Goal: Task Accomplishment & Management: Complete application form

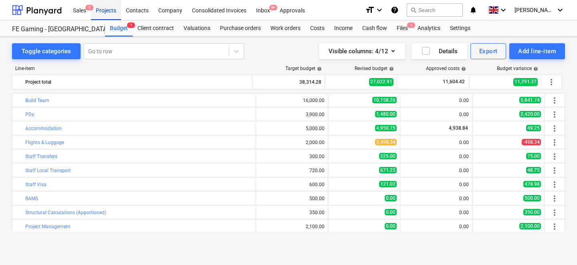
click at [109, 9] on div "Projects" at bounding box center [106, 10] width 30 height 20
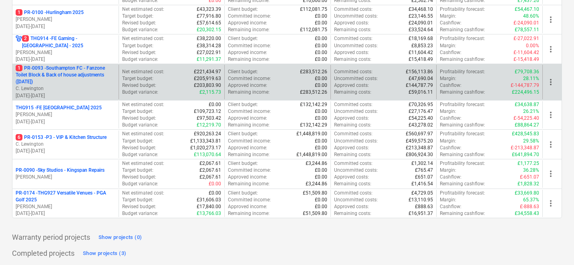
scroll to position [408, 0]
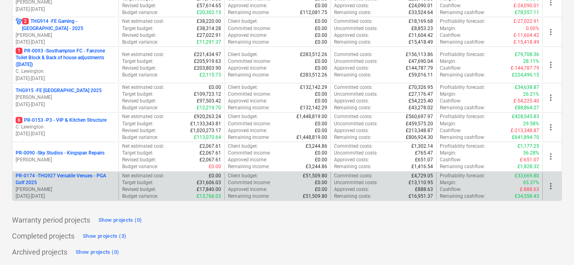
click at [83, 173] on p "PR-0174 - THG927 Versatile Venues - PGA Golf 2025" at bounding box center [66, 180] width 100 height 14
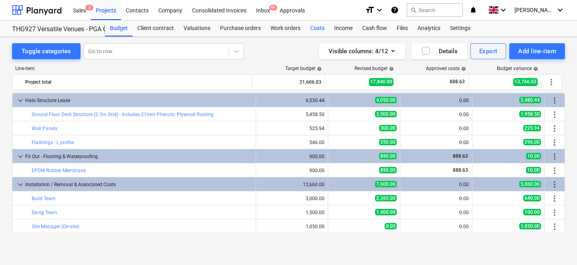
click at [315, 27] on div "Costs" at bounding box center [317, 28] width 24 height 16
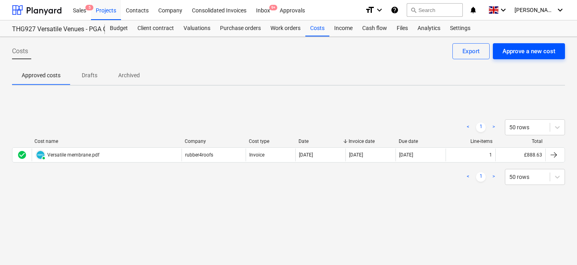
click at [505, 51] on div "Approve a new cost" at bounding box center [529, 51] width 53 height 10
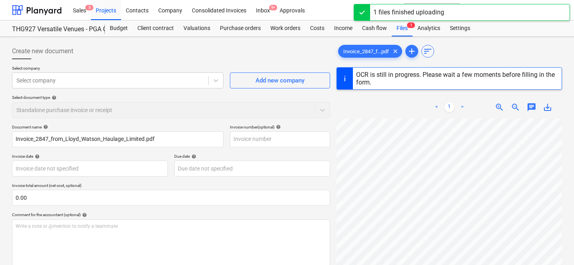
type input "2847"
type input "[DATE]"
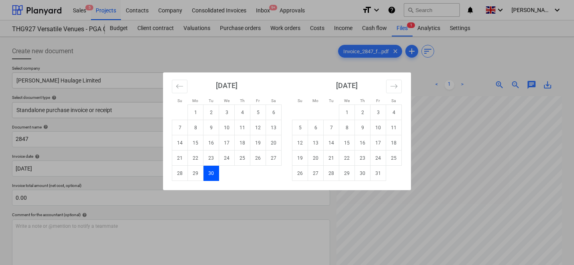
click at [233, 163] on body "Sales 5 Projects Contacts Company Consolidated Invoices Inbox 9+ Approvals form…" at bounding box center [287, 132] width 574 height 265
click at [259, 160] on td "26" at bounding box center [259, 158] width 16 height 15
type input "[DATE]"
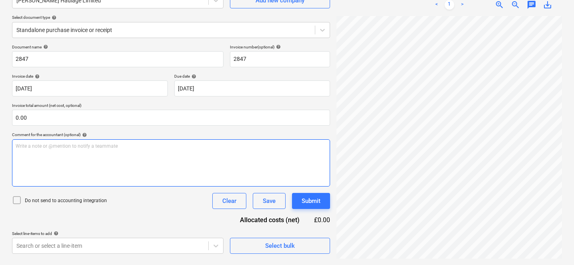
scroll to position [0, 24]
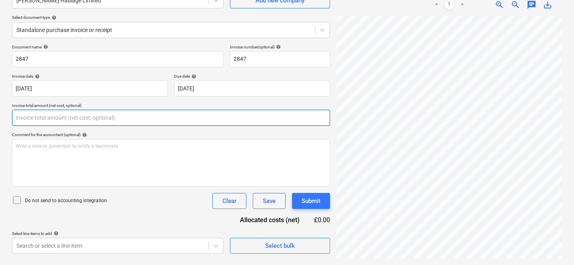
click at [164, 115] on input "text" at bounding box center [171, 118] width 318 height 16
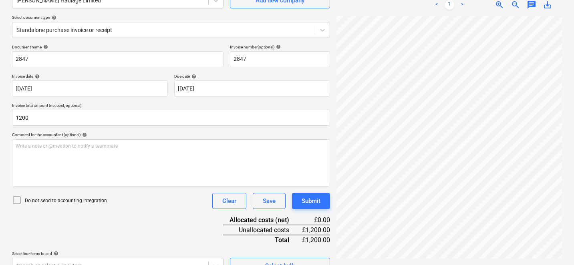
type input "1,200.00"
click at [165, 232] on div "Document name help 2847 Invoice number (optional) help 2847 Invoice date help […" at bounding box center [171, 159] width 318 height 230
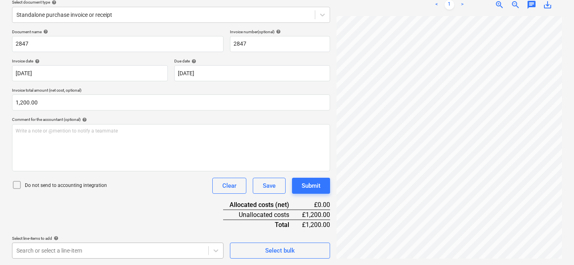
click at [118, 170] on body "Sales 5 Projects Contacts Company Consolidated Invoices Inbox 9+ Approvals form…" at bounding box center [287, 37] width 574 height 265
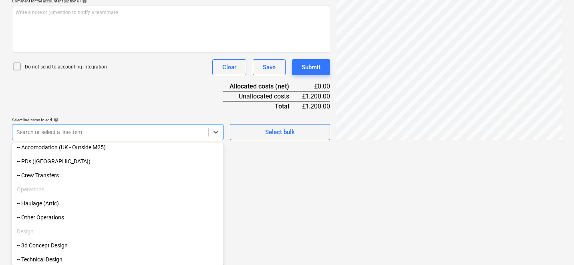
scroll to position [201, 0]
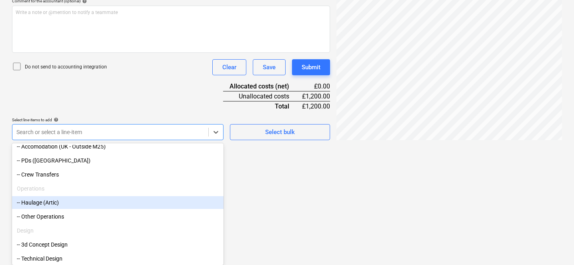
click at [83, 198] on div "-- Haulage (Artic)" at bounding box center [118, 202] width 212 height 13
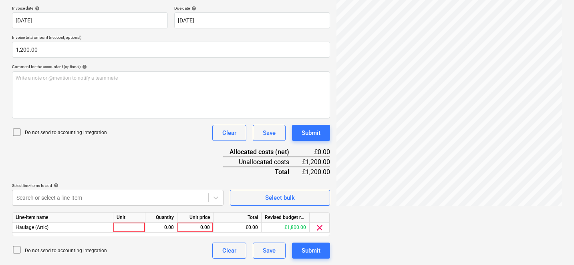
scroll to position [148, 0]
click at [138, 230] on div at bounding box center [129, 228] width 32 height 10
type input "1"
click at [202, 229] on div "0.00" at bounding box center [195, 228] width 29 height 10
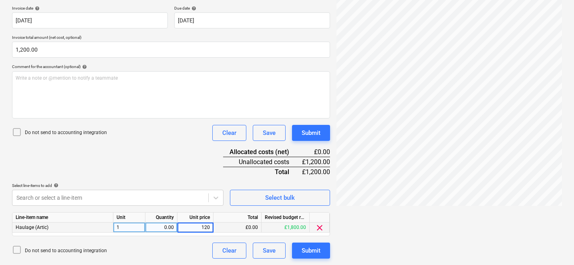
type input "1200"
click at [188, 157] on div "Document name help 2847 Invoice number (optional) help 2847 Invoice date help […" at bounding box center [171, 117] width 318 height 283
click at [317, 254] on div "Submit" at bounding box center [311, 251] width 19 height 10
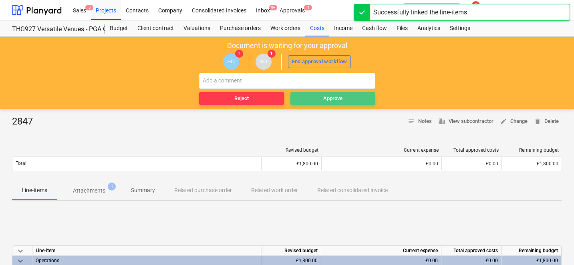
click at [310, 103] on button "Approve" at bounding box center [333, 98] width 85 height 13
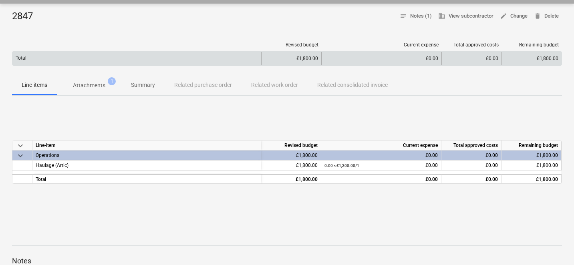
scroll to position [59, 0]
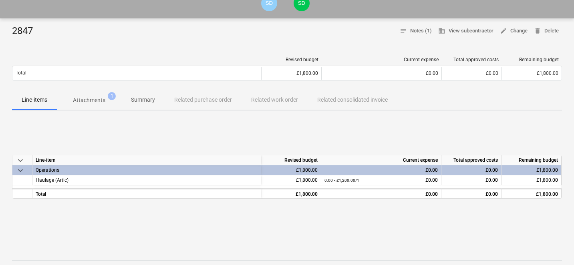
click at [95, 100] on p "Attachments" at bounding box center [89, 100] width 32 height 8
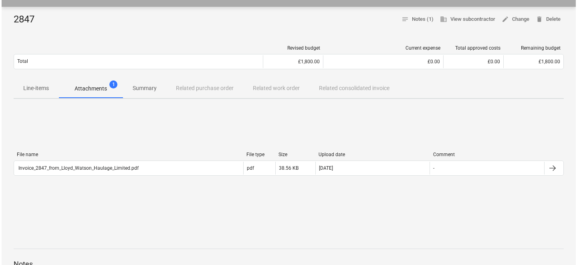
scroll to position [78, 0]
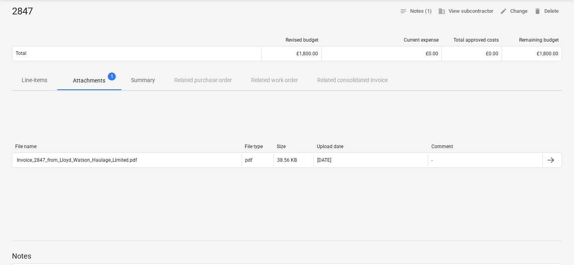
click at [151, 165] on div "Invoice_2847_from_Lloyd_Watson_Haulage_Limited.pdf" at bounding box center [126, 160] width 229 height 13
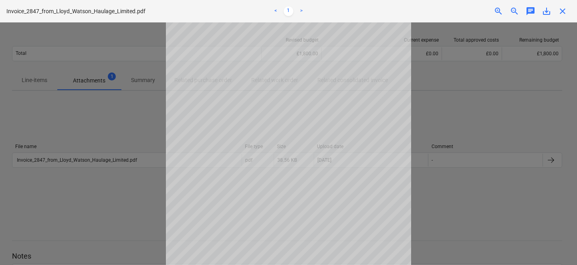
click at [132, 191] on div at bounding box center [288, 143] width 577 height 243
click at [153, 131] on div at bounding box center [288, 143] width 577 height 243
click at [564, 9] on div "Decision updated" at bounding box center [465, 8] width 216 height 17
click at [566, 11] on div "Decision updated" at bounding box center [465, 8] width 216 height 17
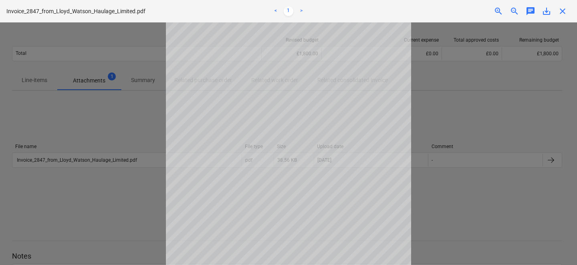
click at [563, 11] on div "Decision updated" at bounding box center [465, 8] width 216 height 17
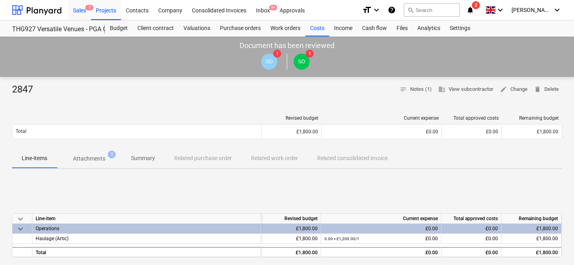
click at [77, 15] on div "Sales 5" at bounding box center [79, 10] width 23 height 20
